Goal: Check status: Check status

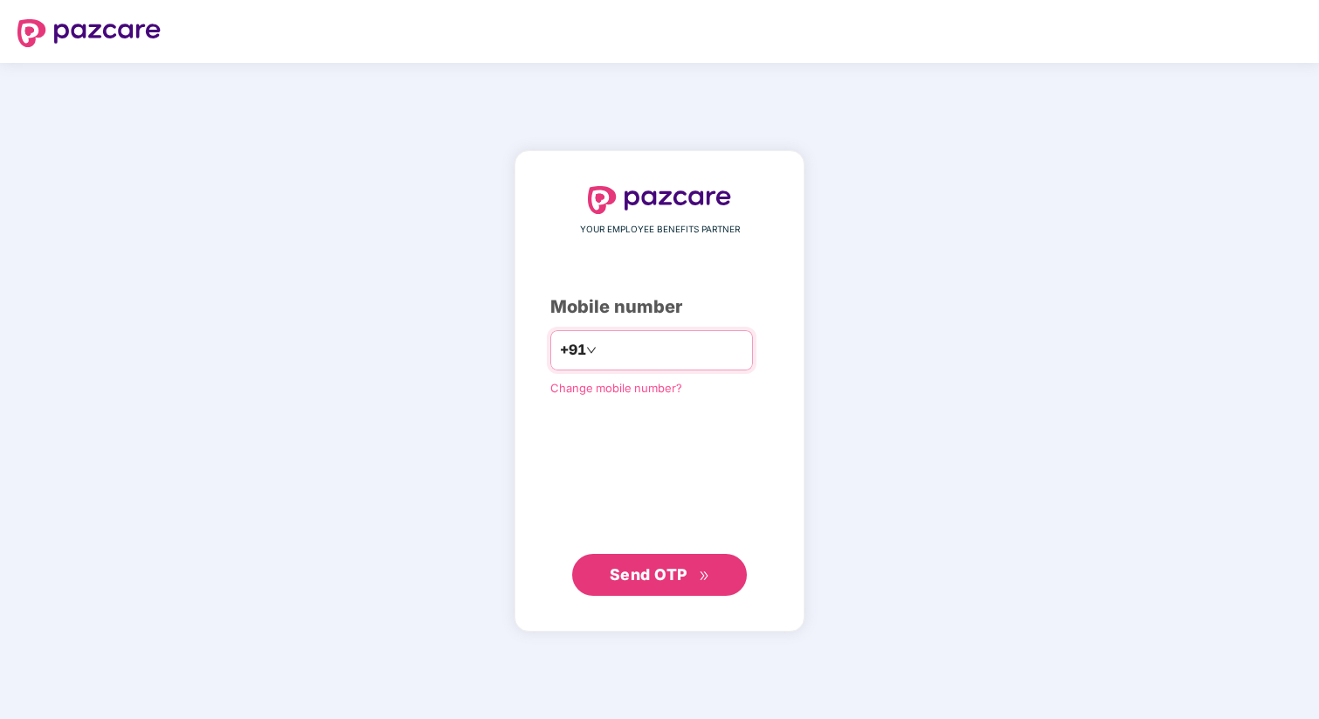
click at [609, 349] on input "number" at bounding box center [671, 350] width 143 height 28
type input "**********"
click at [630, 573] on span "Send OTP" at bounding box center [649, 574] width 78 height 18
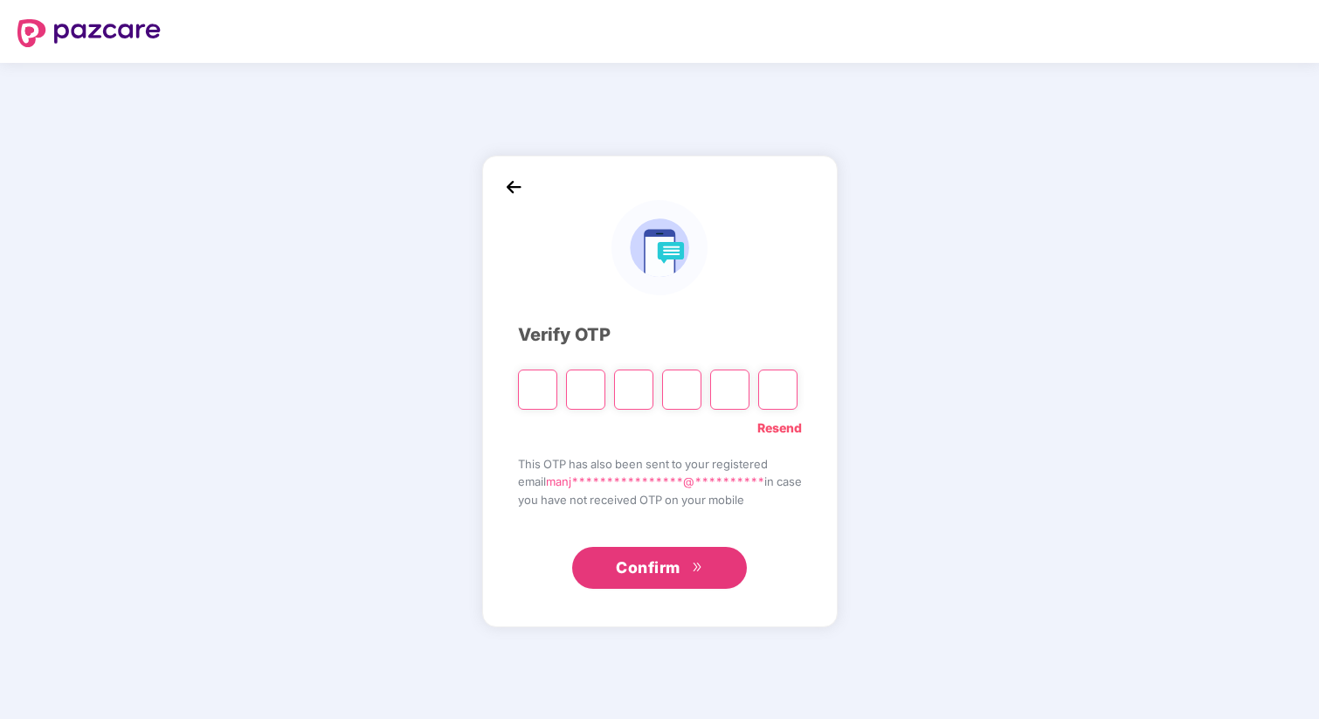
type input "*"
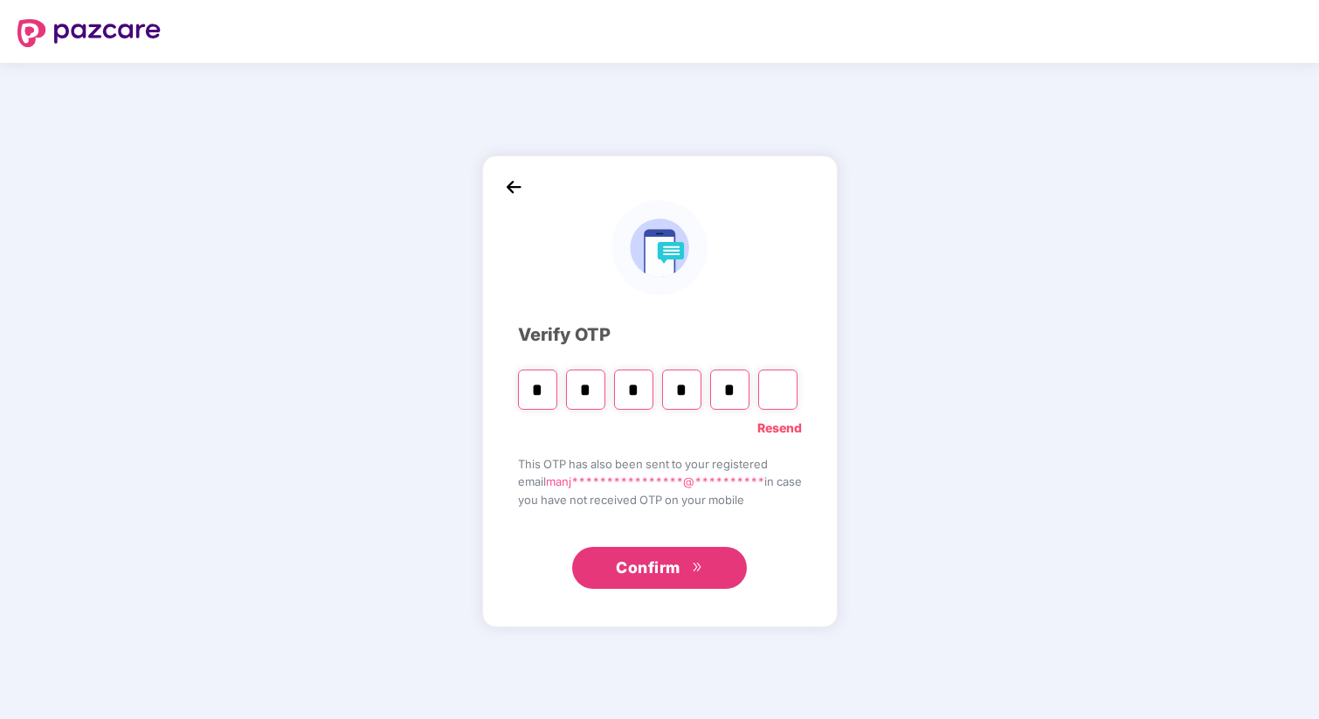
type input "*"
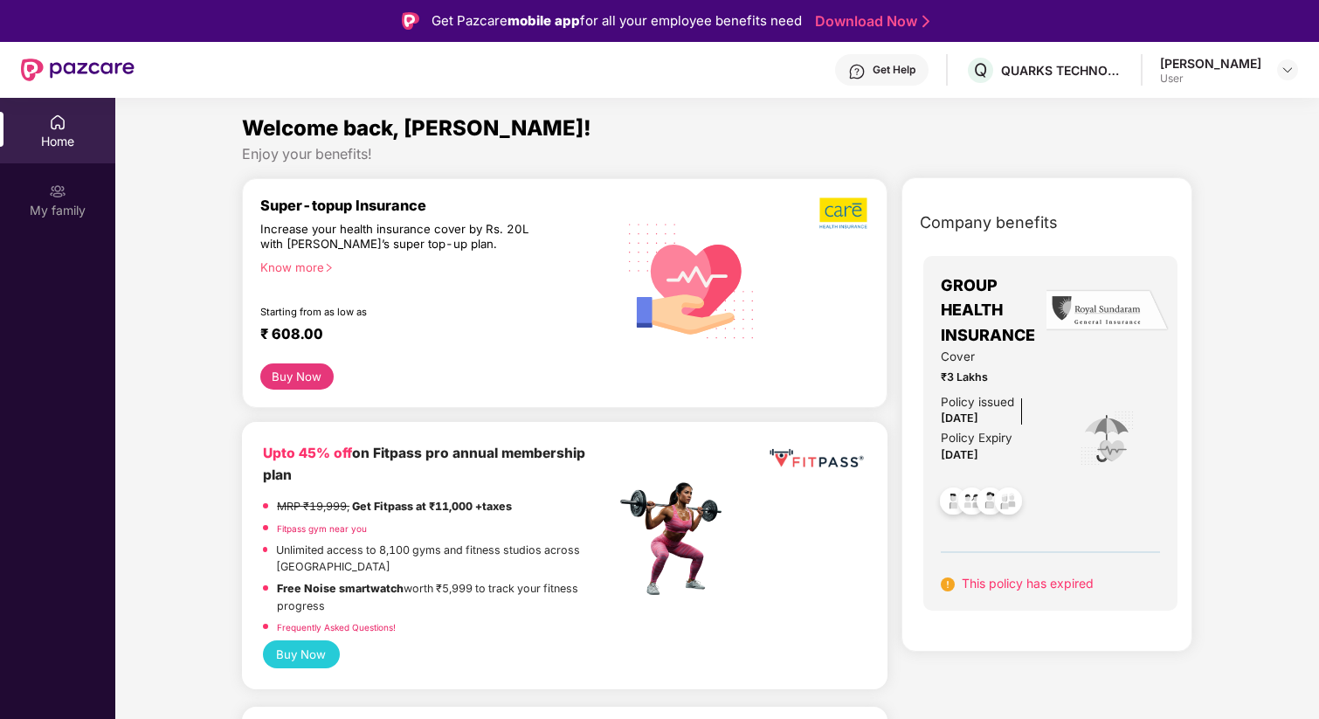
click at [968, 321] on span "GROUP HEALTH INSURANCE" at bounding box center [997, 310] width 114 height 74
click at [989, 509] on img at bounding box center [1008, 503] width 43 height 43
click at [1017, 589] on span "This policy has expired" at bounding box center [1027, 582] width 132 height 15
click at [1005, 497] on img at bounding box center [1008, 503] width 43 height 43
click at [40, 193] on div "My family" at bounding box center [57, 199] width 115 height 65
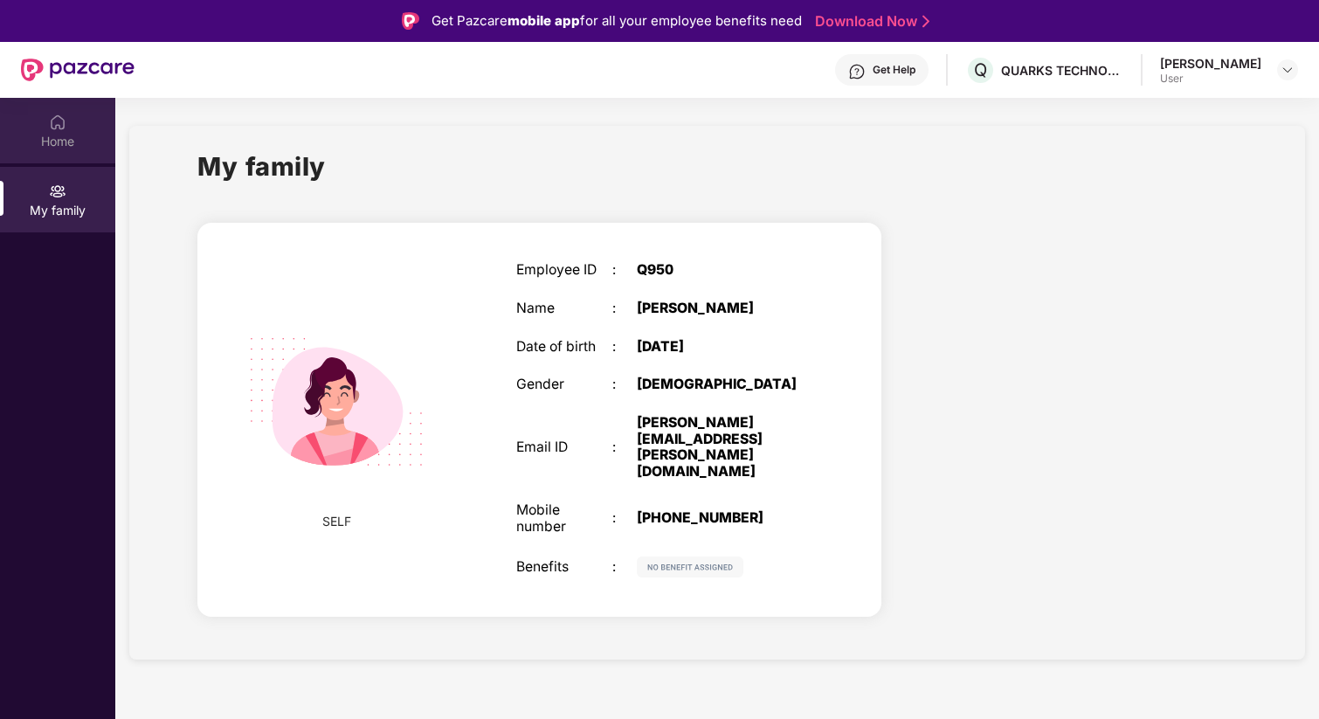
click at [50, 133] on div "Home" at bounding box center [57, 141] width 115 height 17
